Goal: Find specific page/section: Find specific page/section

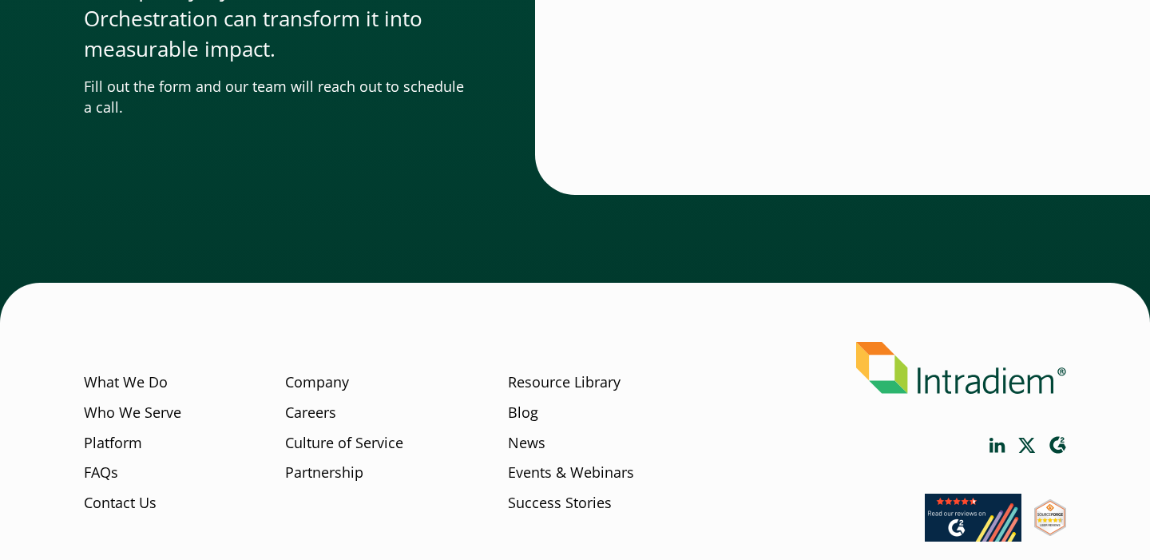
scroll to position [5542, 0]
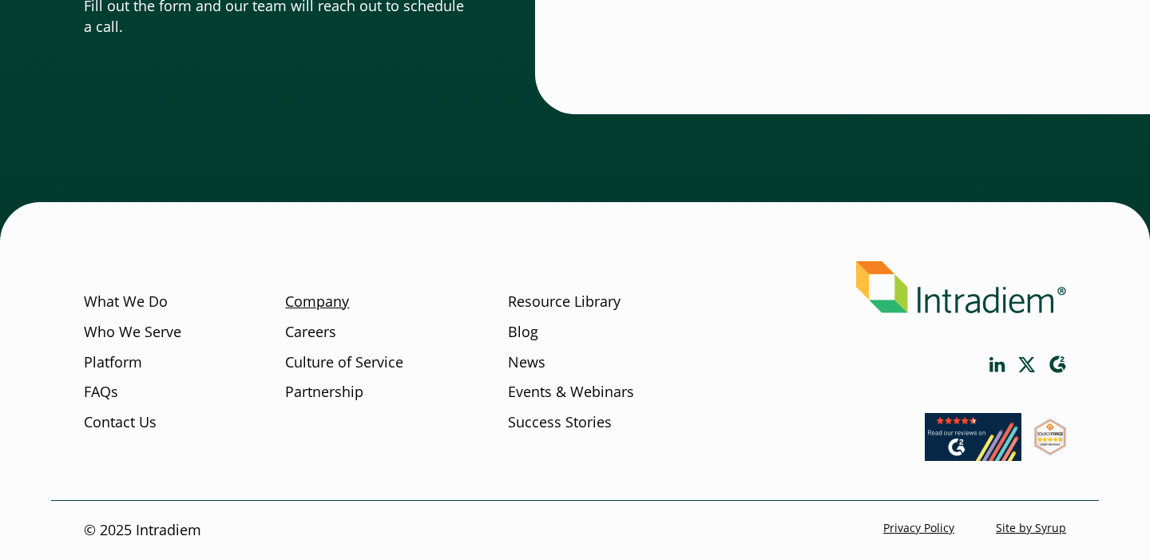
click at [339, 296] on link "Company" at bounding box center [317, 301] width 64 height 21
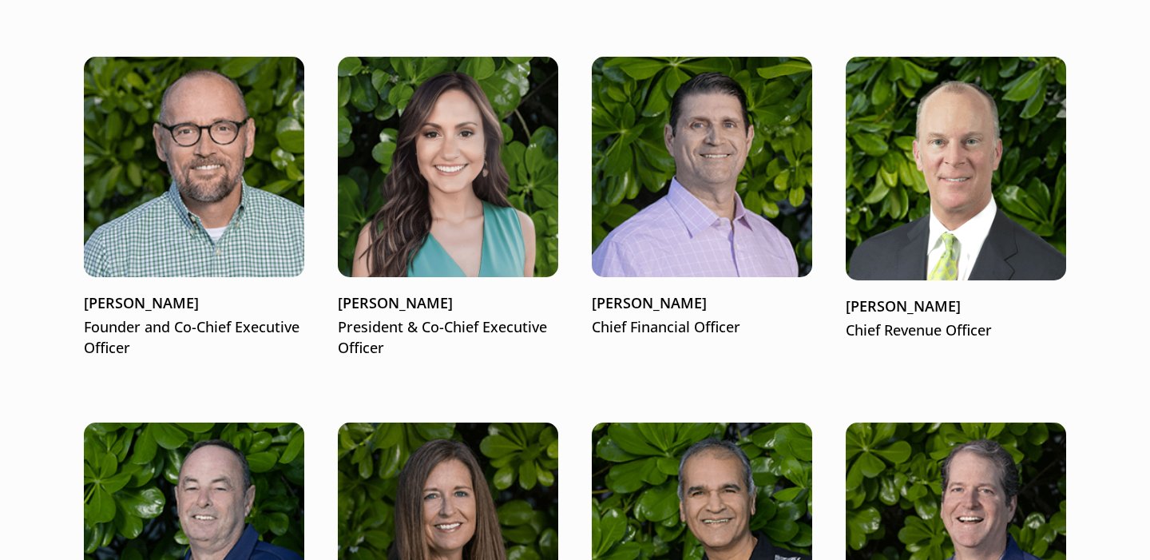
scroll to position [2119, 0]
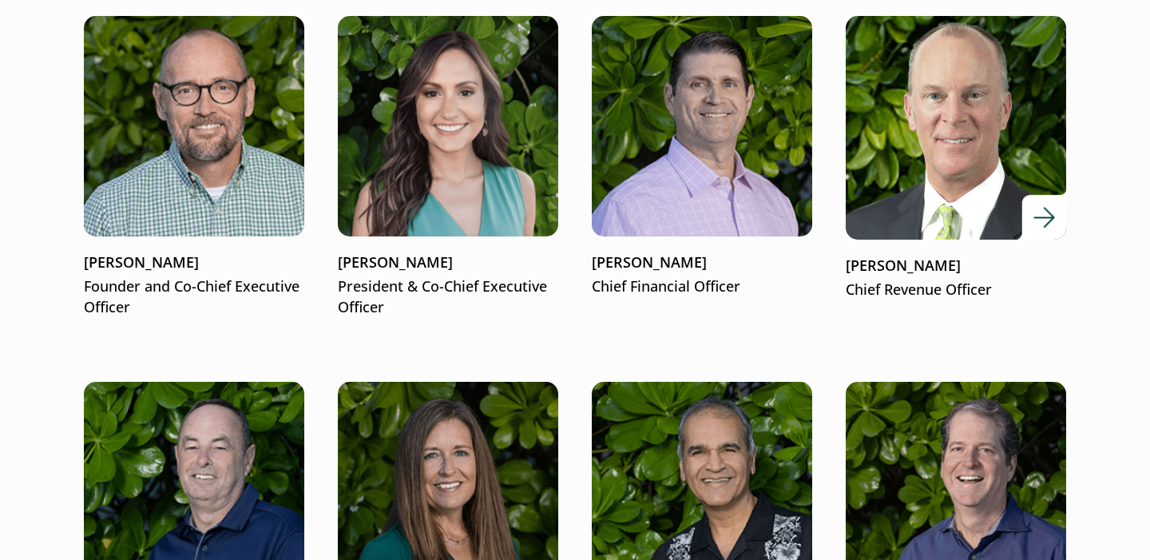
click at [952, 199] on img at bounding box center [955, 128] width 264 height 268
